Goal: Information Seeking & Learning: Learn about a topic

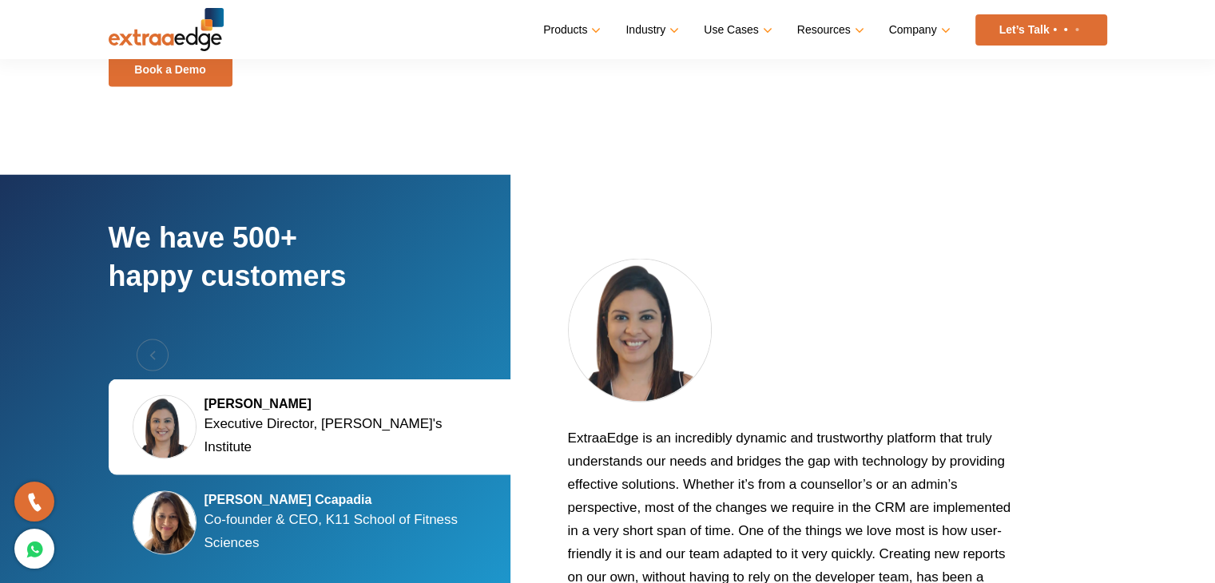
scroll to position [2557, 0]
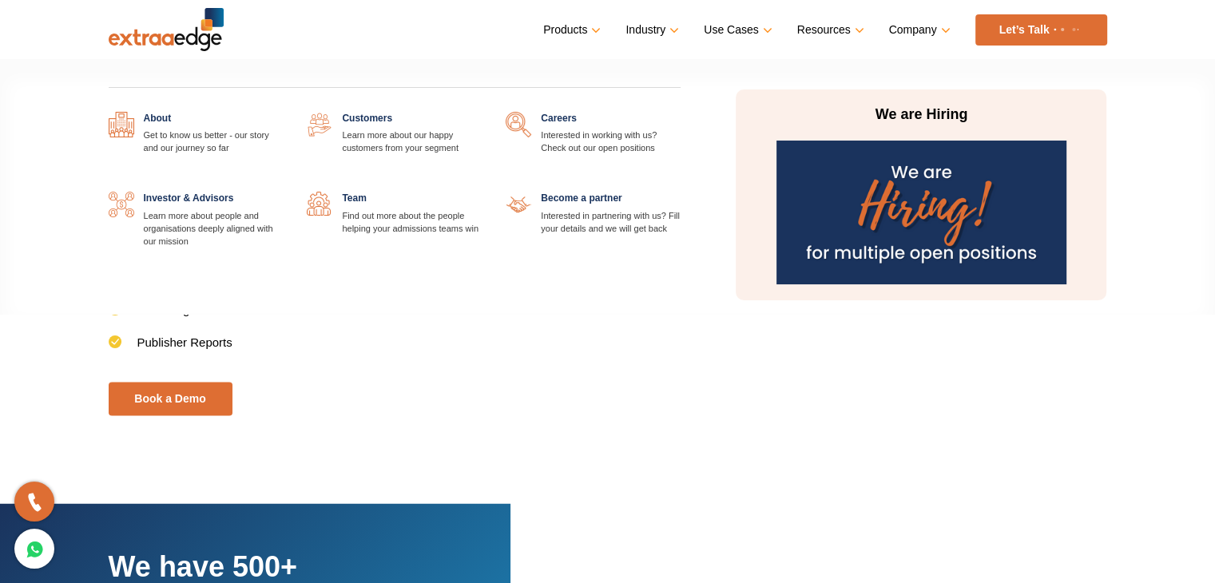
click at [681, 112] on link at bounding box center [681, 112] width 0 height 0
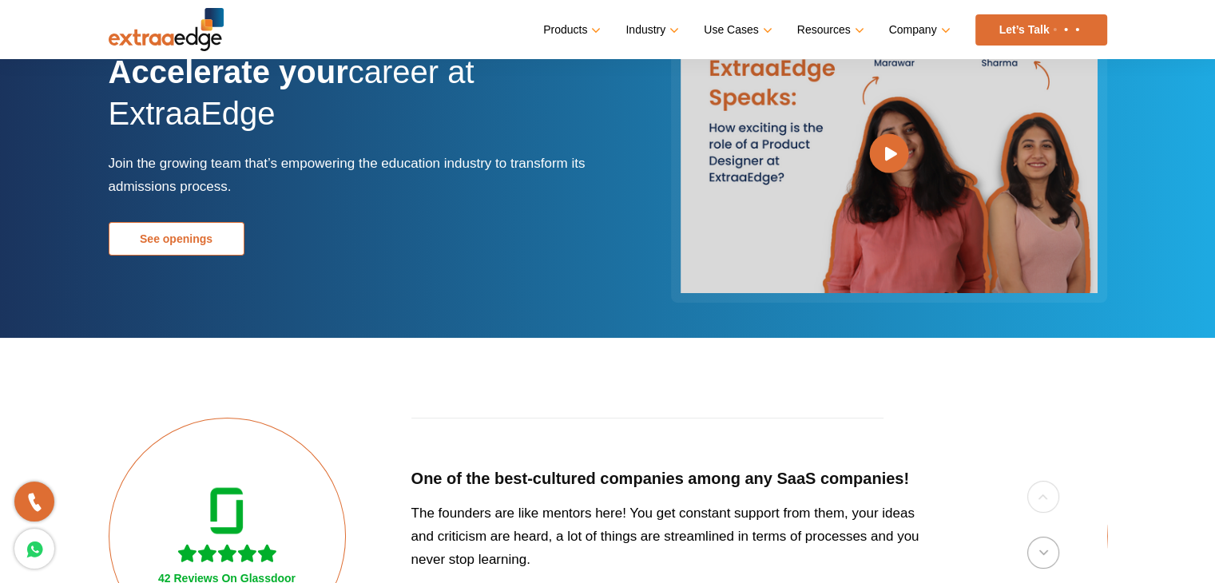
click at [167, 244] on link "See openings" at bounding box center [177, 239] width 136 height 34
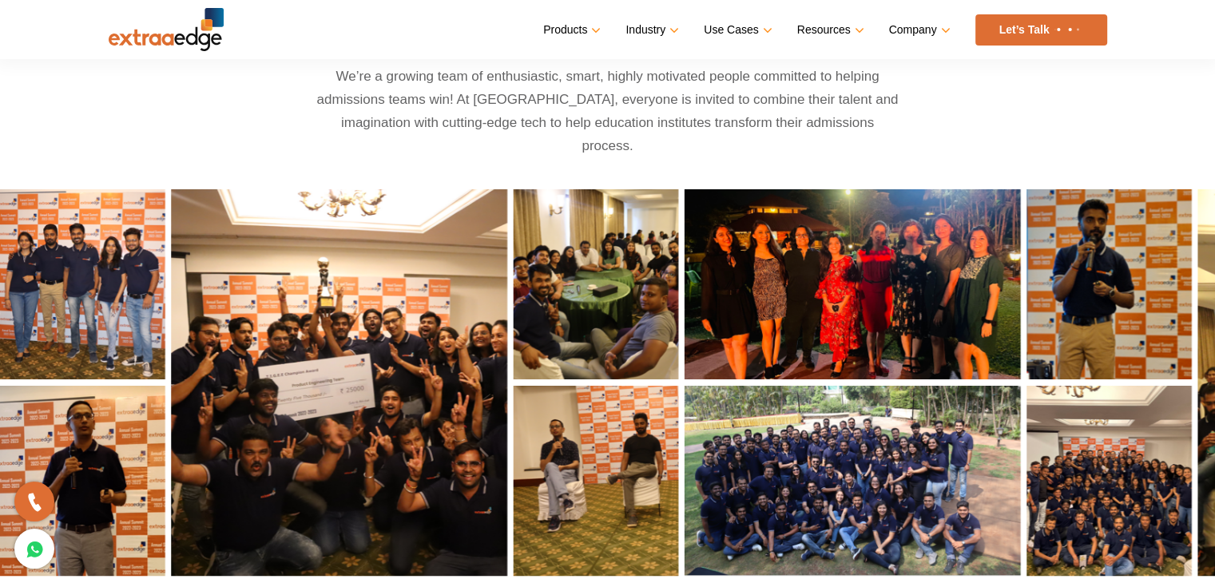
scroll to position [753, 0]
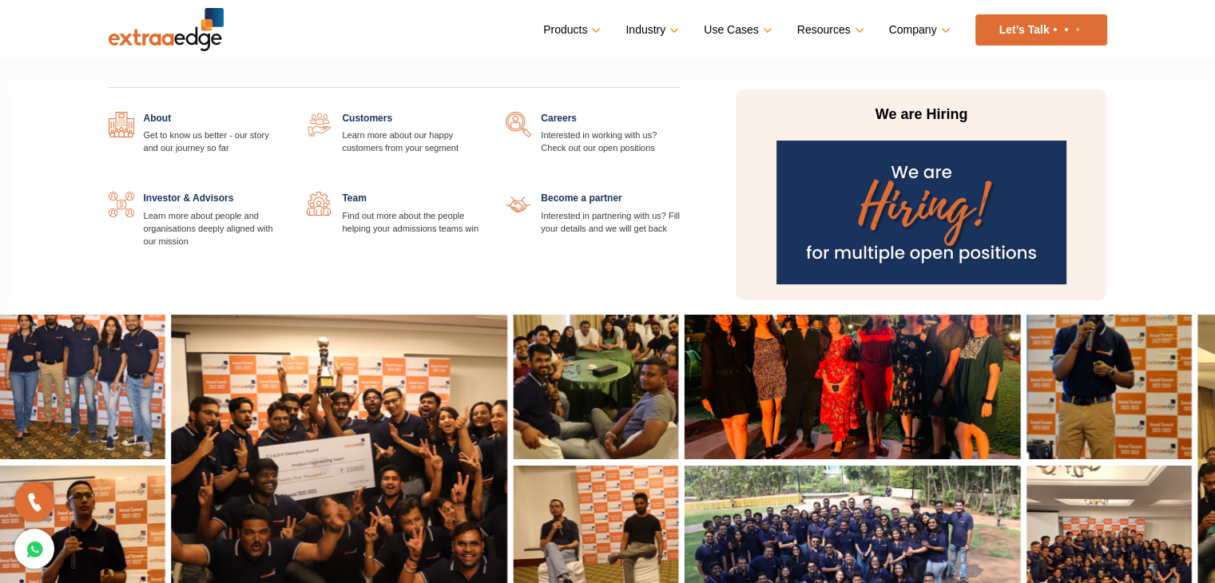
click at [926, 41] on link "Company" at bounding box center [918, 29] width 58 height 23
click at [482, 192] on link at bounding box center [482, 192] width 0 height 0
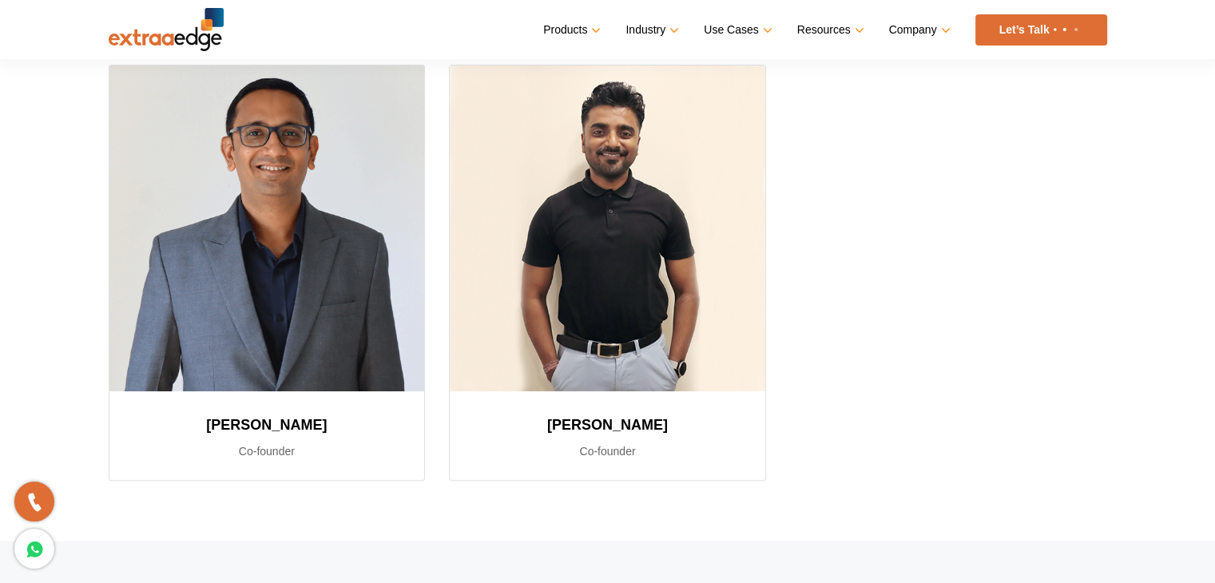
scroll to position [80, 0]
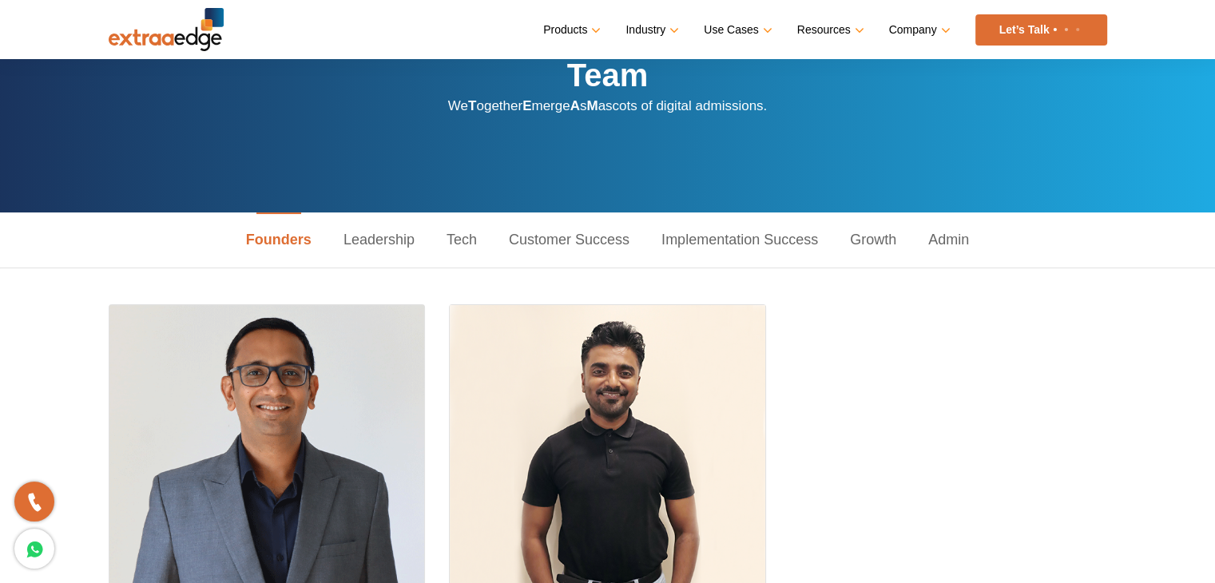
click at [399, 248] on link "Leadership" at bounding box center [379, 240] width 103 height 55
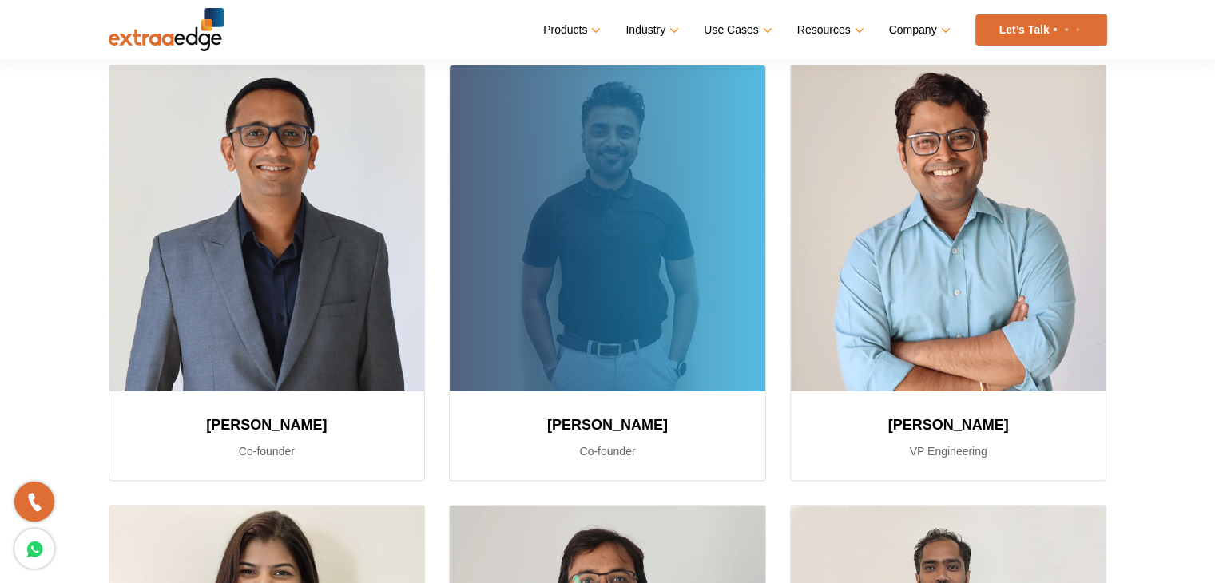
scroll to position [160, 0]
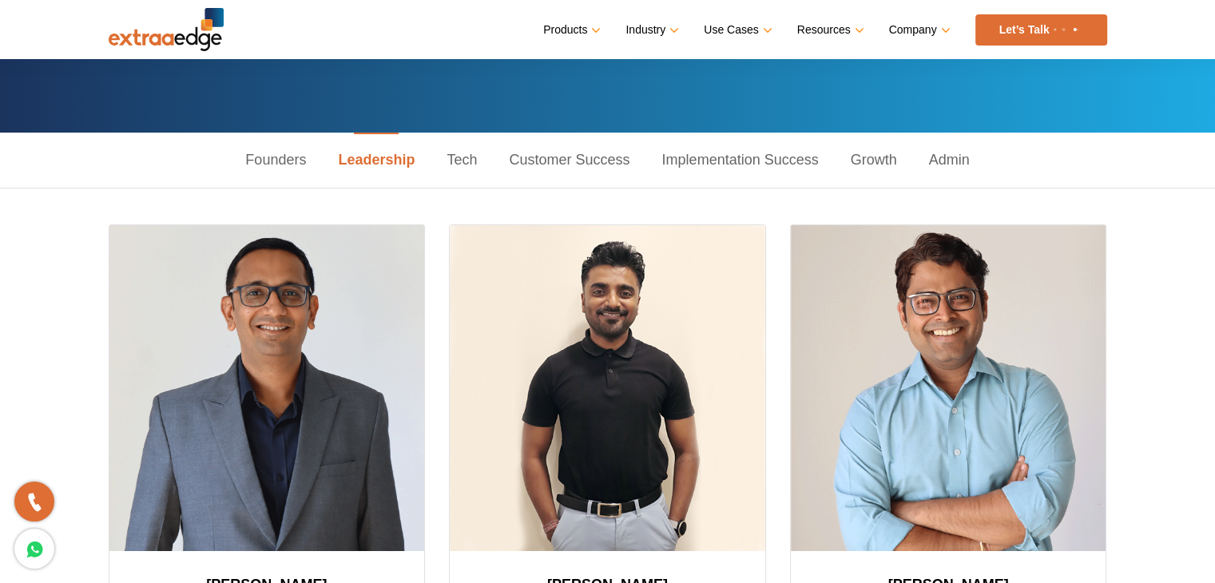
click at [459, 175] on link "Tech" at bounding box center [462, 160] width 62 height 55
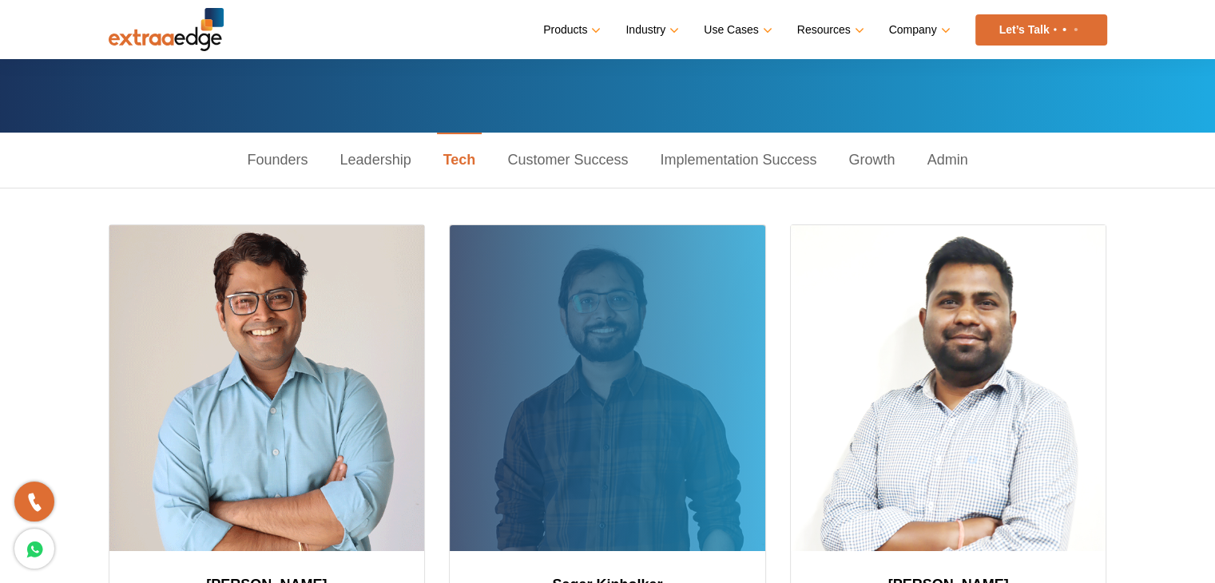
scroll to position [80, 0]
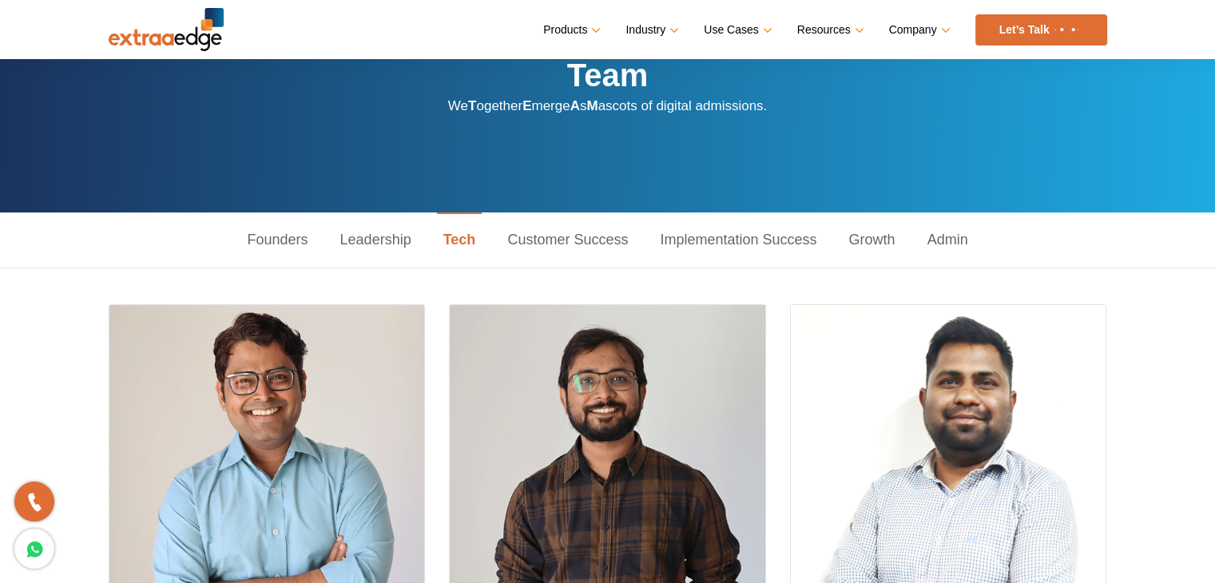
click at [543, 237] on link "Customer Success" at bounding box center [567, 240] width 153 height 55
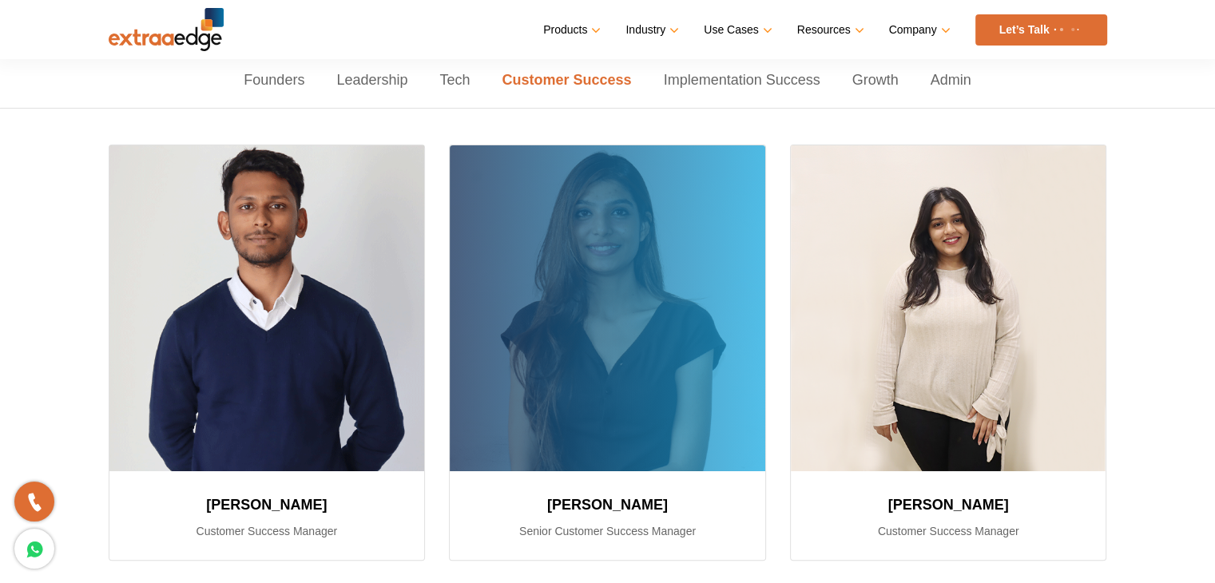
scroll to position [0, 0]
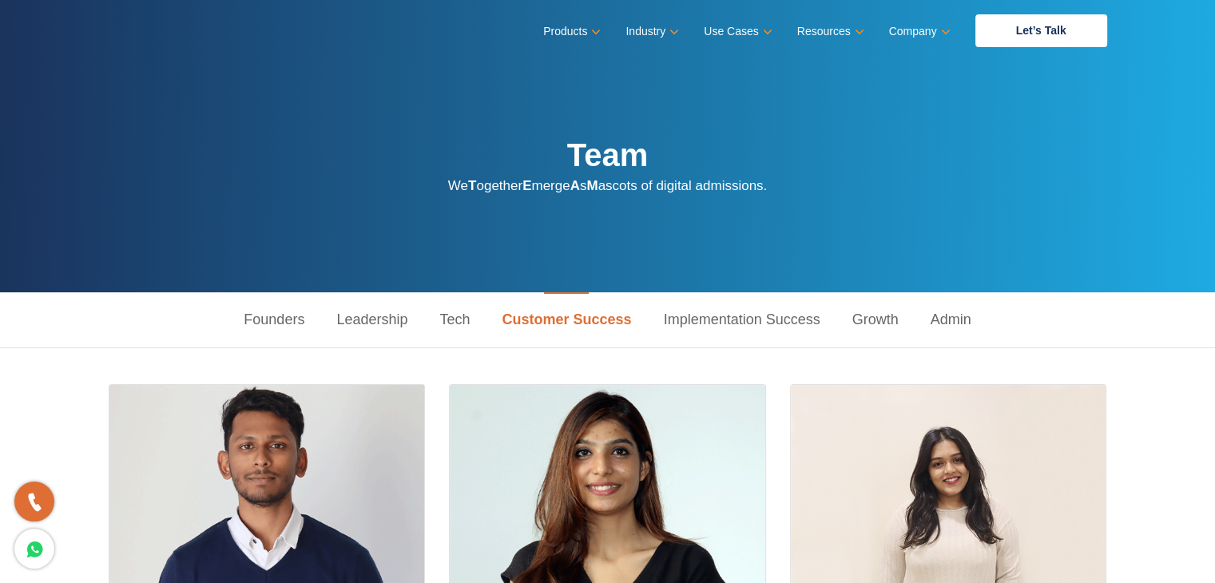
click at [725, 312] on link "Implementation Success" at bounding box center [742, 319] width 189 height 55
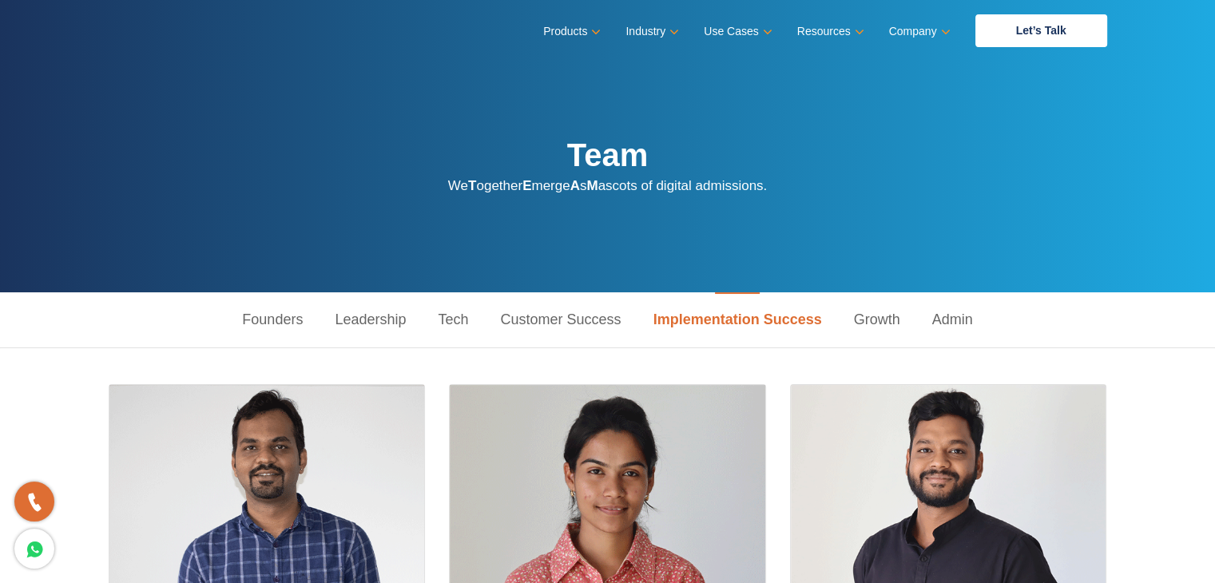
click at [873, 315] on link "Growth" at bounding box center [877, 319] width 78 height 55
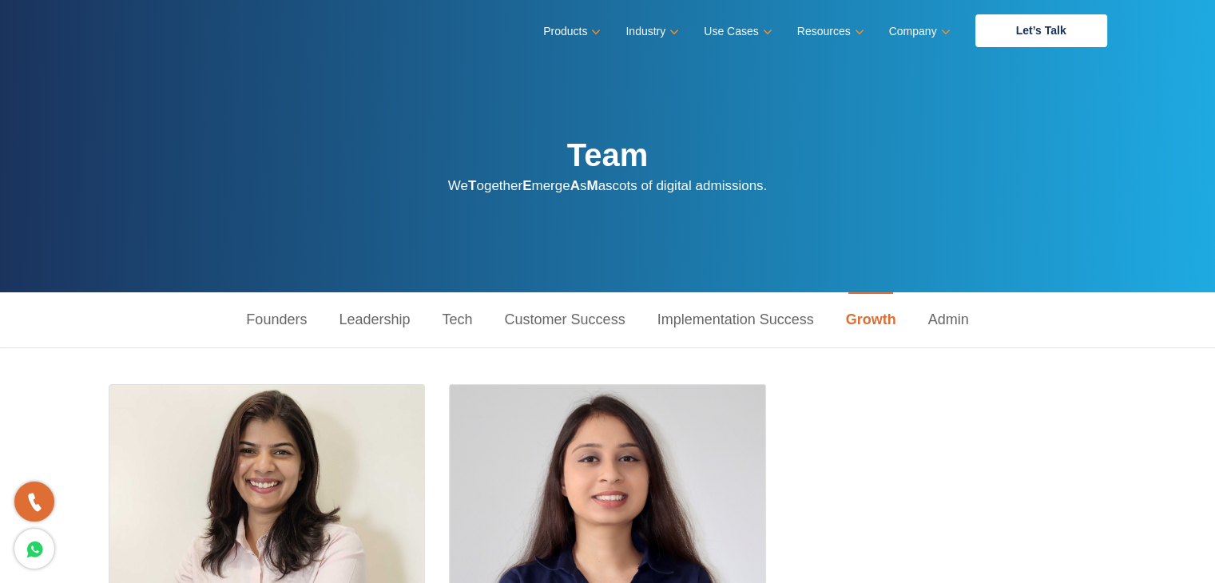
click at [981, 321] on link "Admin" at bounding box center [948, 319] width 73 height 55
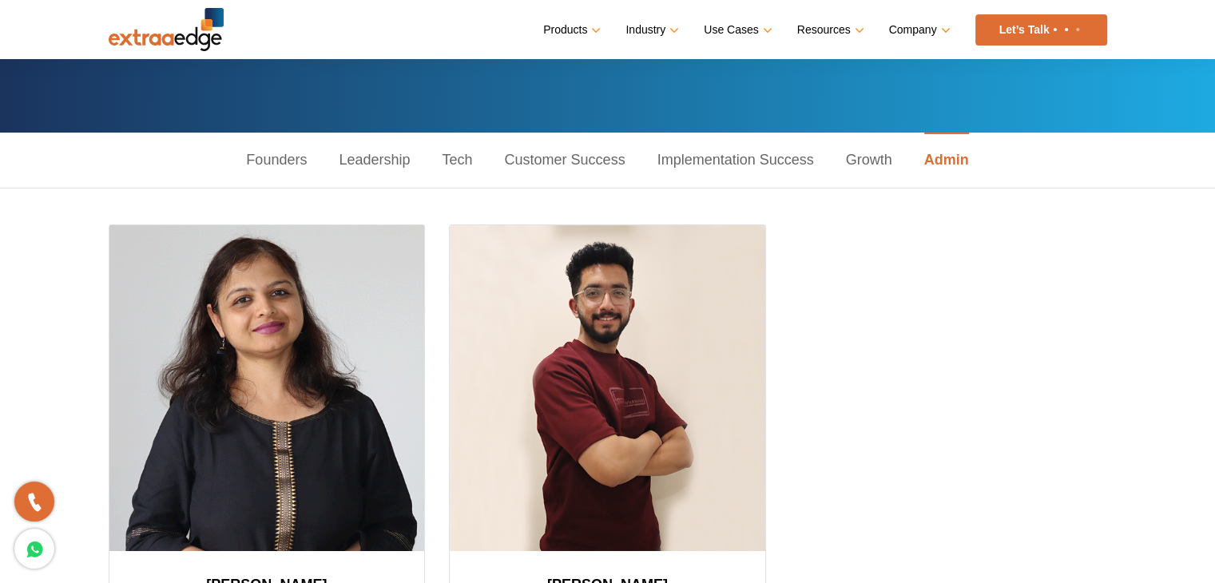
scroll to position [320, 0]
